Goal: Transaction & Acquisition: Purchase product/service

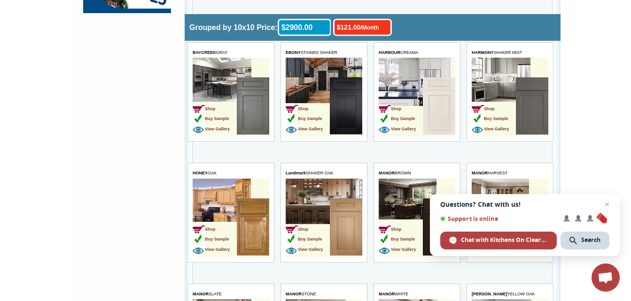
scroll to position [939, 0]
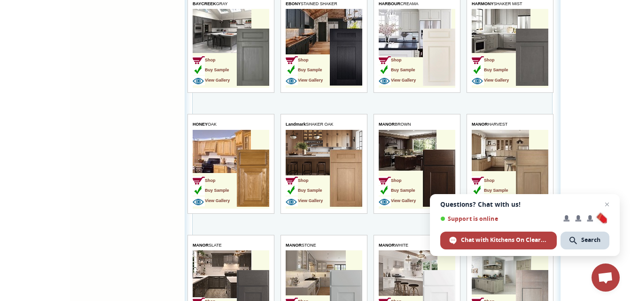
click at [318, 155] on td "Shop Buy Sample View Gallery" at bounding box center [307, 179] width 44 height 59
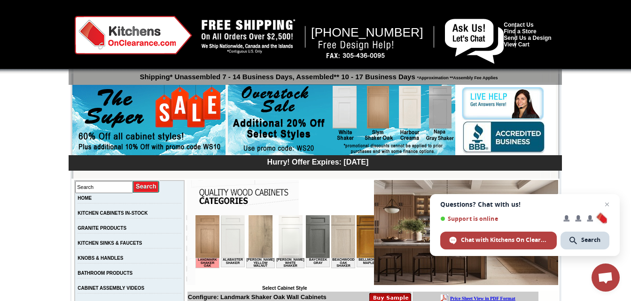
click at [607, 201] on span "Close chat" at bounding box center [607, 205] width 12 height 12
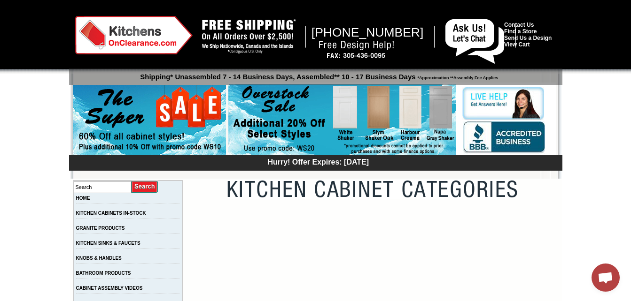
scroll to position [939, 0]
